Goal: Submit feedback/report problem: Submit feedback/report problem

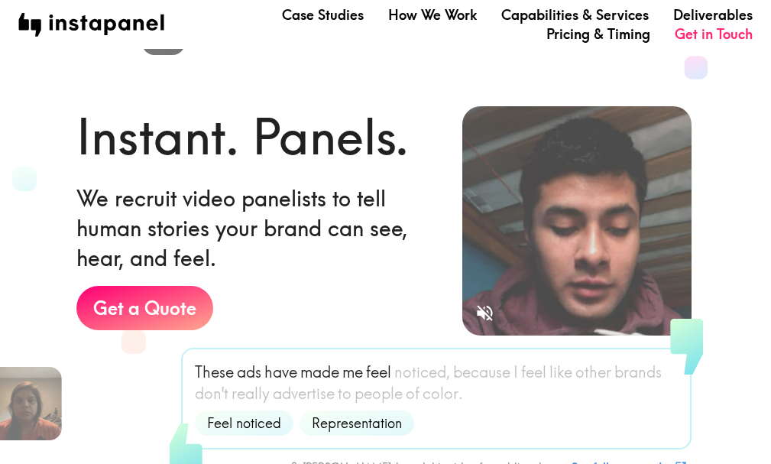
scroll to position [153, 0]
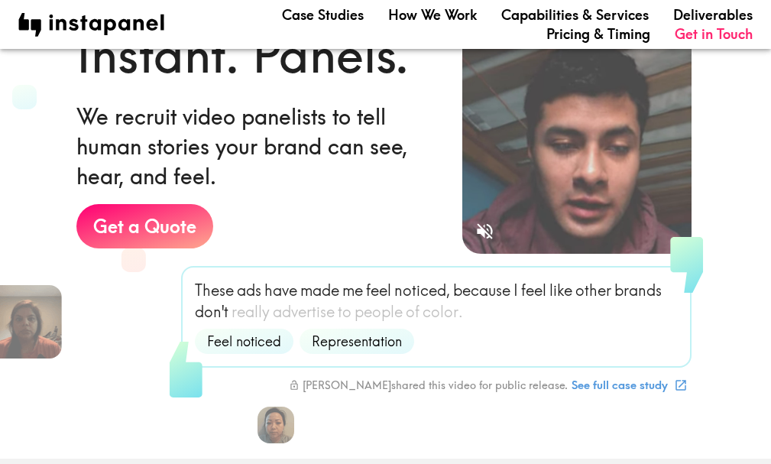
click at [485, 229] on icon "Sound is off" at bounding box center [485, 231] width 21 height 21
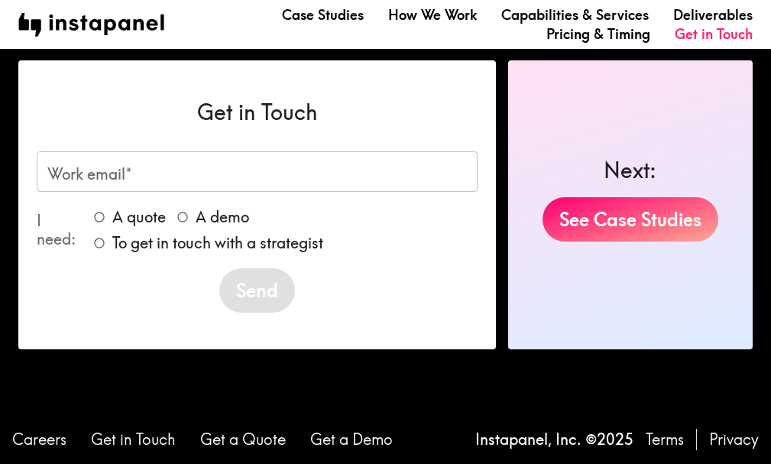
scroll to position [2916, 0]
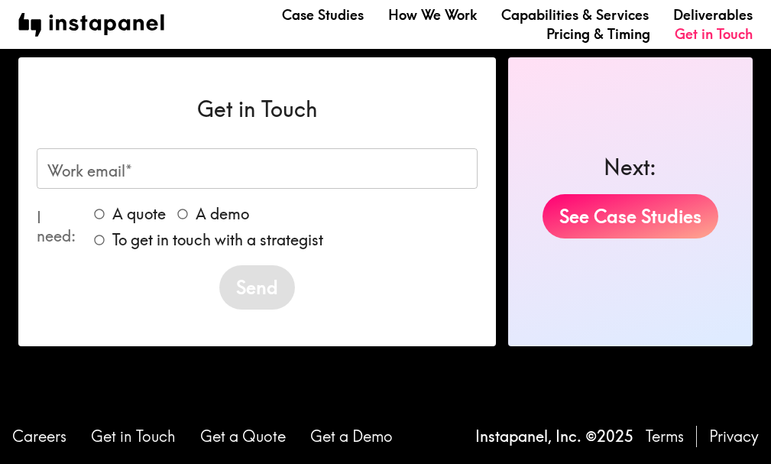
click at [262, 178] on input "Work email*" at bounding box center [257, 168] width 441 height 41
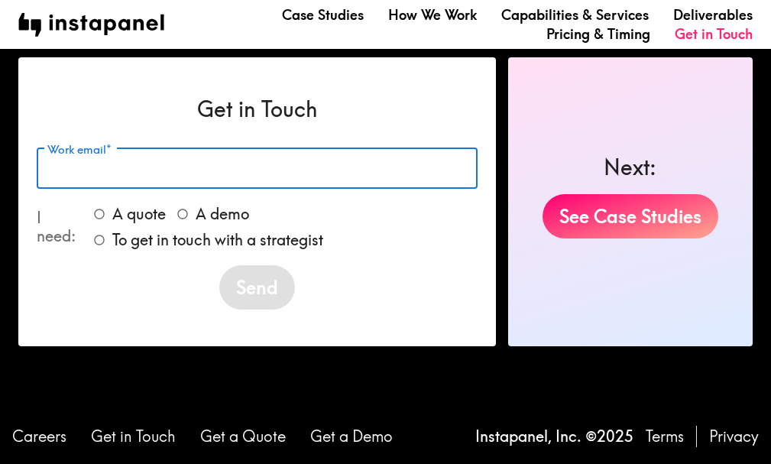
type input "[EMAIL_ADDRESS][DOMAIN_NAME]"
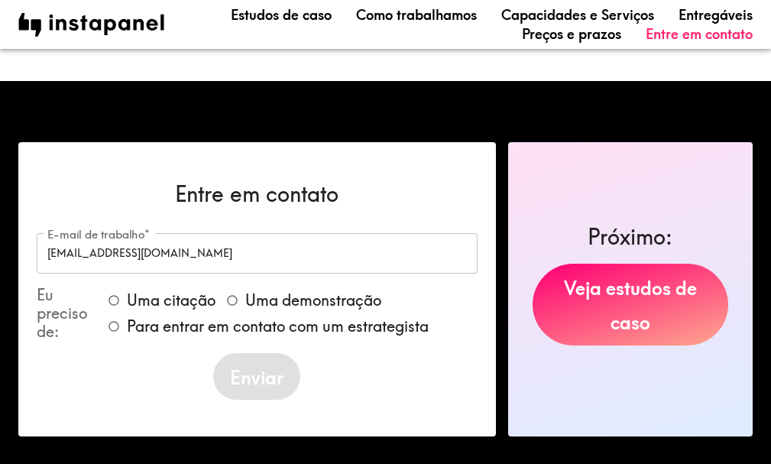
scroll to position [3001, 0]
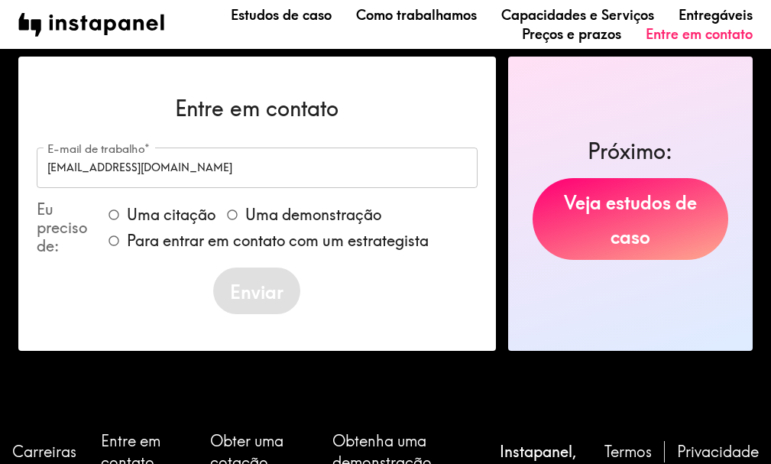
click at [200, 243] on font "Para entrar em contato com um estrategista" at bounding box center [278, 240] width 302 height 19
click at [127, 243] on input "Para entrar em contato com um estrategista" at bounding box center [114, 241] width 26 height 26
radio input "true"
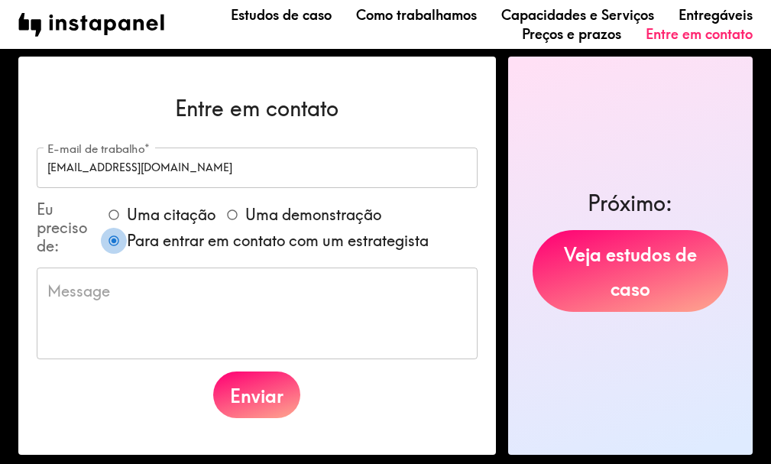
click at [203, 310] on textarea at bounding box center [257, 313] width 420 height 66
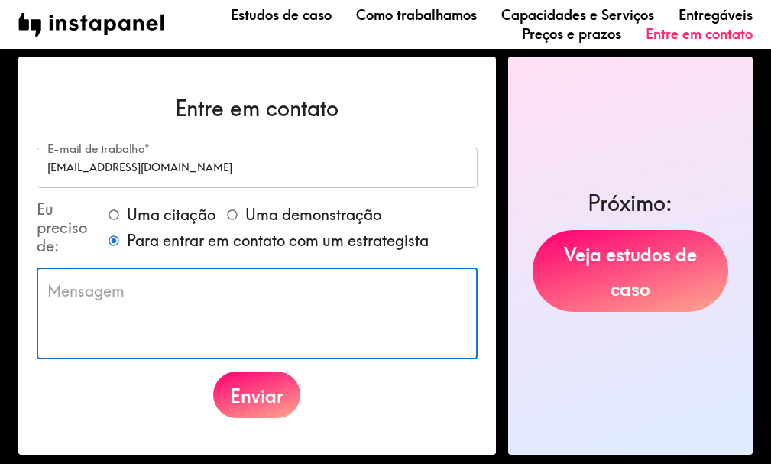
click at [151, 308] on textarea at bounding box center [257, 313] width 420 height 66
paste textarea "olÁ REQUISITO MINHA PARTICIPAÇÃO EM; FORMATO; RESEARCHS; INSIGHTS; OPINIÃO DO C…"
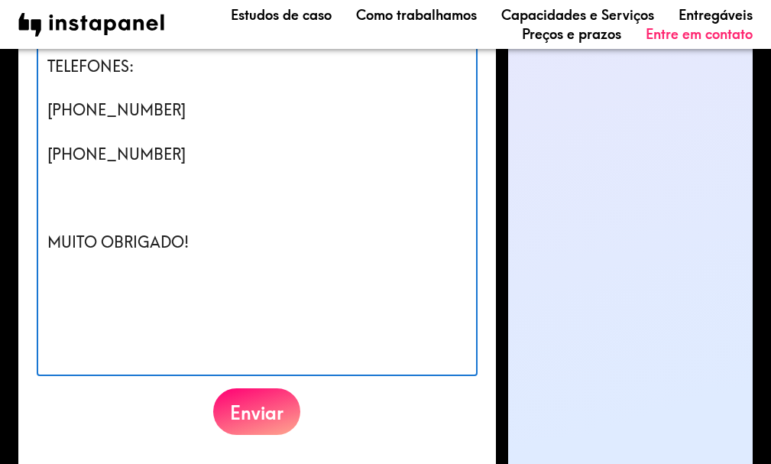
scroll to position [4583, 0]
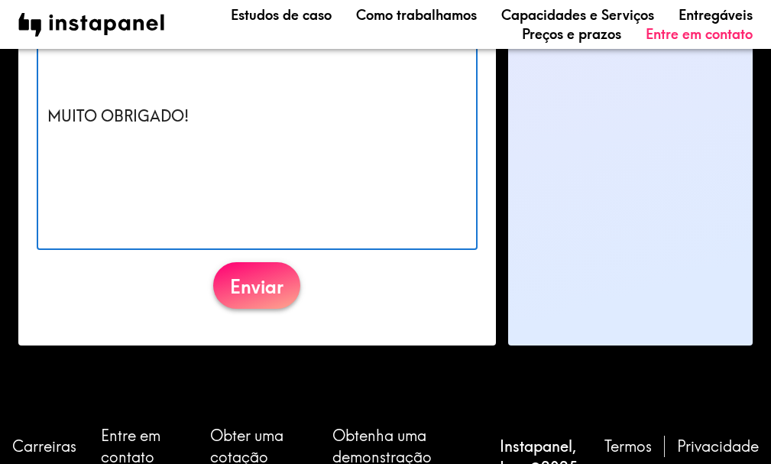
type textarea "olÁ REQUISITO MINHA PARTICIPAÇÃO EM; FORMATO; RESEARCHS; INSIGHTS; OPINIÃO DO C…"
click at [246, 287] on font "Enviar" at bounding box center [256, 286] width 53 height 23
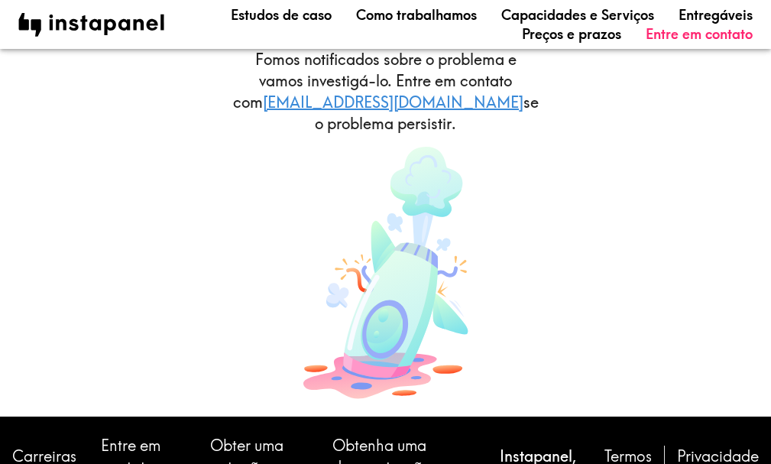
scroll to position [157, 0]
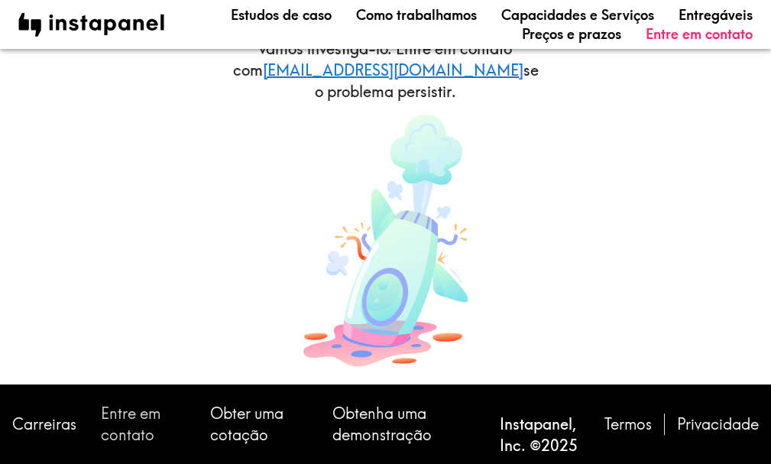
click at [131, 413] on font "Entre em contato" at bounding box center [131, 424] width 60 height 41
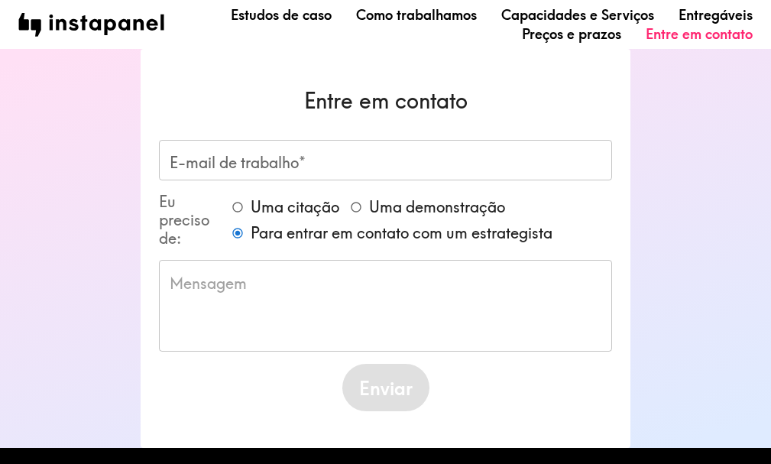
click at [252, 164] on input "E-mail de trabalho*" at bounding box center [385, 160] width 453 height 41
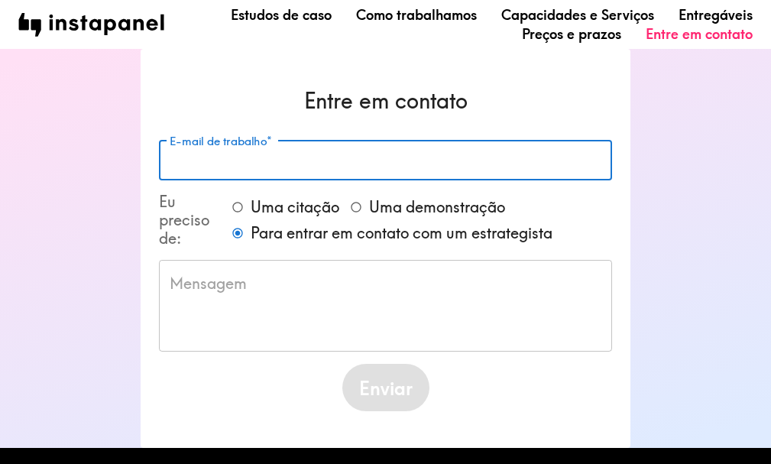
type input "[EMAIL_ADDRESS][DOMAIN_NAME]"
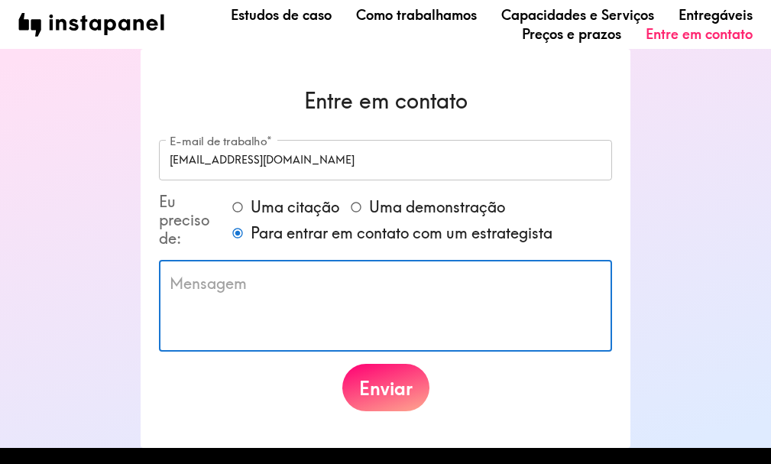
click at [248, 306] on textarea at bounding box center [386, 306] width 432 height 66
paste textarea "olÁ REQUISITO MINHA PARTICIPAÇÃO EM; FORMATO; RESEARCHS; INSIGHTS; OPINIÃO DO C…"
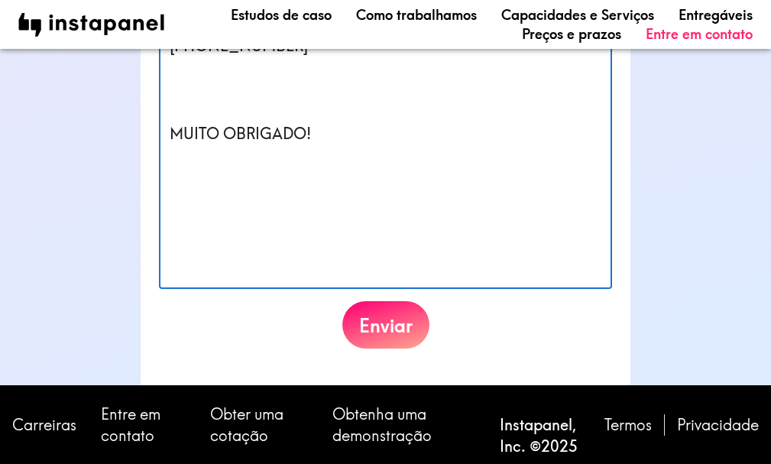
scroll to position [1557, 0]
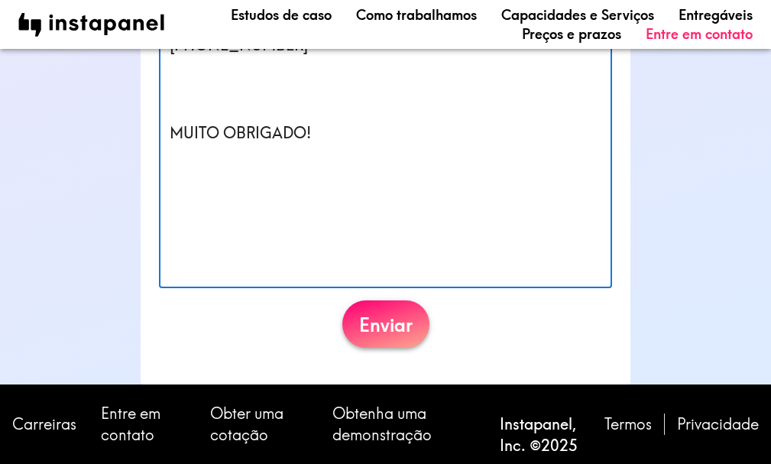
type textarea "olÁ REQUISITO MINHA PARTICIPAÇÃO EM; FORMATO; RESEARCHS; INSIGHTS; OPINIÃO DO C…"
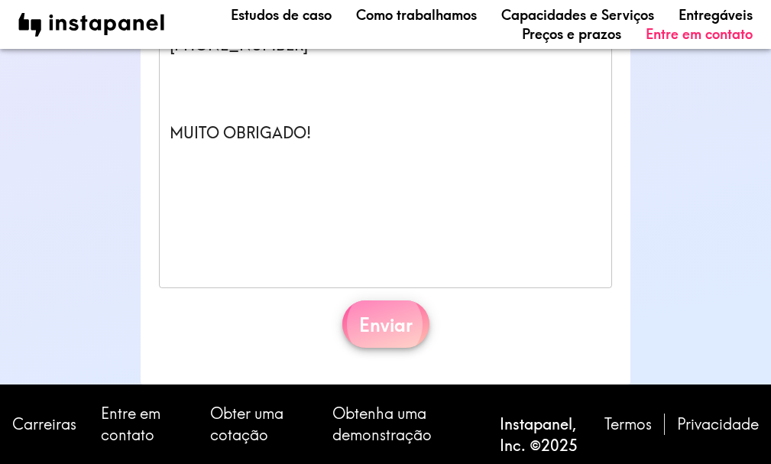
click at [377, 332] on font "Enviar" at bounding box center [385, 325] width 53 height 23
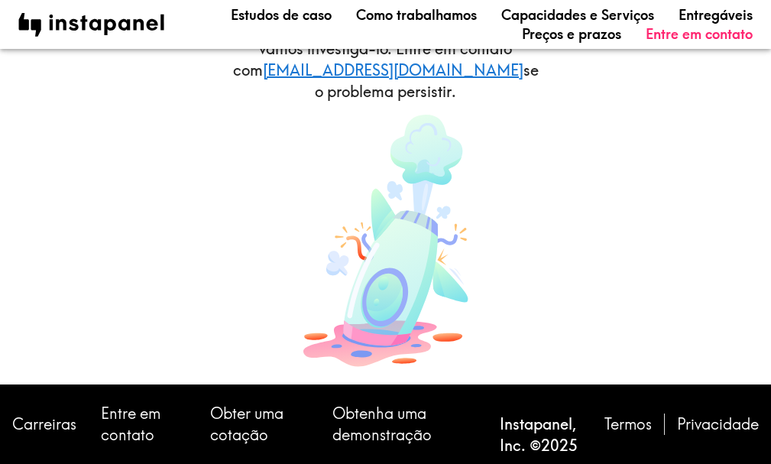
scroll to position [0, 0]
